Goal: Information Seeking & Learning: Learn about a topic

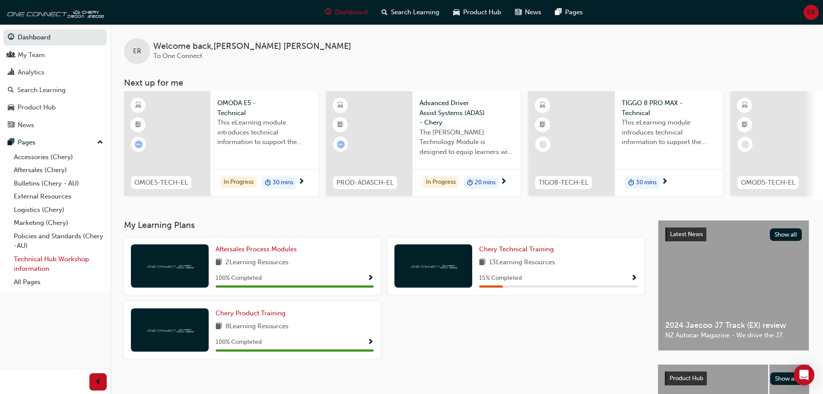
click at [52, 265] on link "Technical Hub Workshop information" at bounding box center [58, 263] width 96 height 23
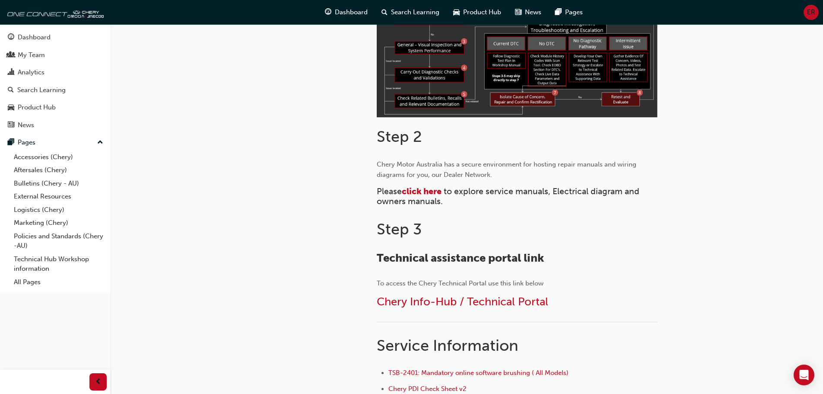
scroll to position [302, 0]
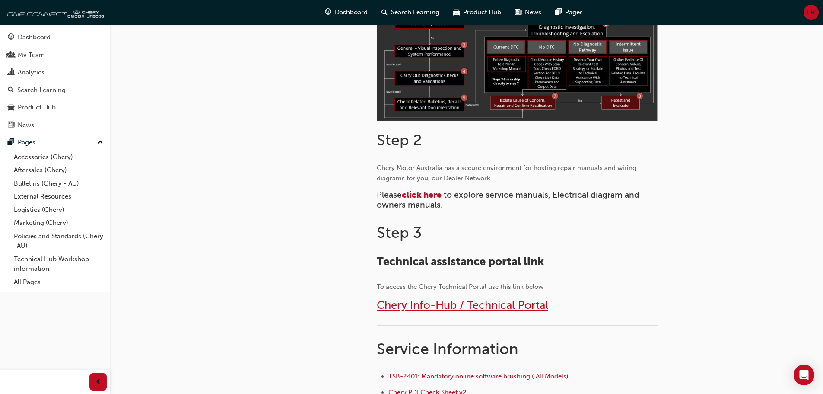
click at [477, 305] on span "Chery Info-Hub / Technical Portal" at bounding box center [463, 304] width 172 height 13
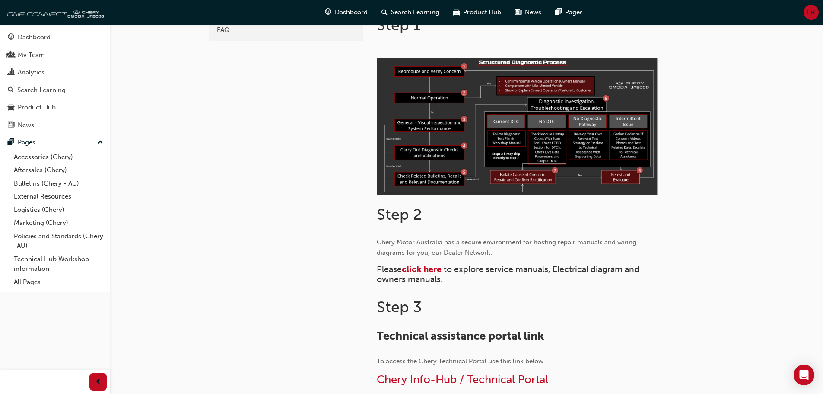
scroll to position [346, 0]
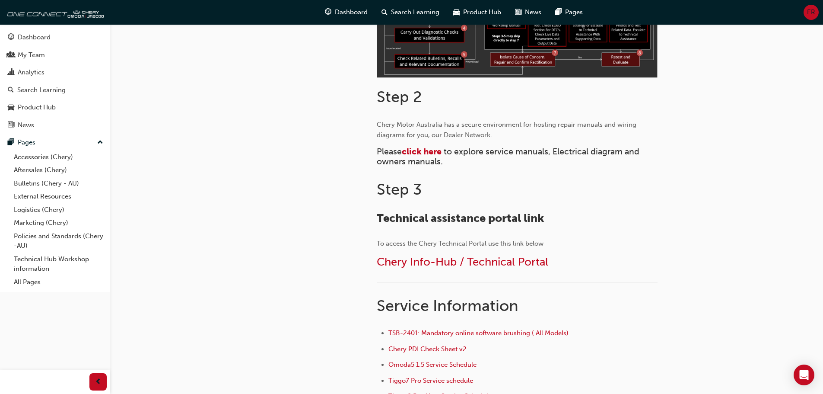
click at [427, 150] on span "click here" at bounding box center [422, 151] width 40 height 10
